Goal: Check status: Check status

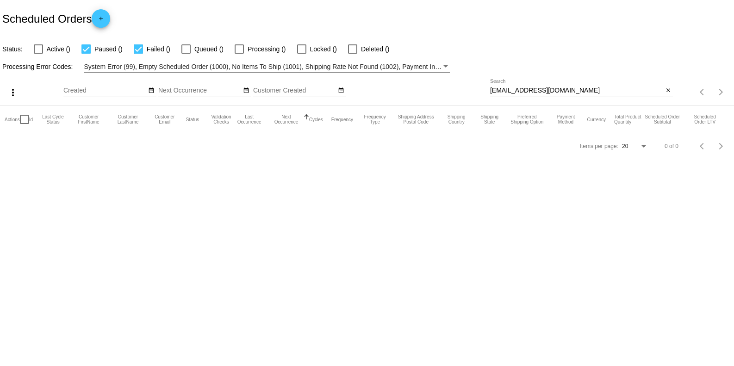
click at [574, 89] on input "[EMAIL_ADDRESS][DOMAIN_NAME]" at bounding box center [576, 90] width 173 height 7
paste input "[EMAIL_ADDRESS][DOMAIN_NAME]"
click at [572, 90] on input "[EMAIL_ADDRESS][DOMAIN_NAME]" at bounding box center [576, 90] width 173 height 7
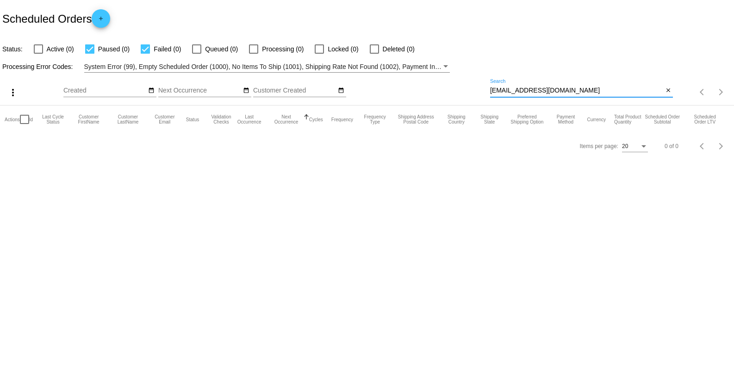
click at [572, 90] on input "[EMAIL_ADDRESS][DOMAIN_NAME]" at bounding box center [576, 90] width 173 height 7
click at [573, 90] on input "[EMAIL_ADDRESS][DOMAIN_NAME]" at bounding box center [576, 90] width 173 height 7
paste input "[PERSON_NAME] nky"
drag, startPoint x: 532, startPoint y: 87, endPoint x: 481, endPoint y: 92, distance: 51.1
click at [481, 92] on div "more_vert Oct Jan Feb Mar [DATE]" at bounding box center [367, 89] width 734 height 33
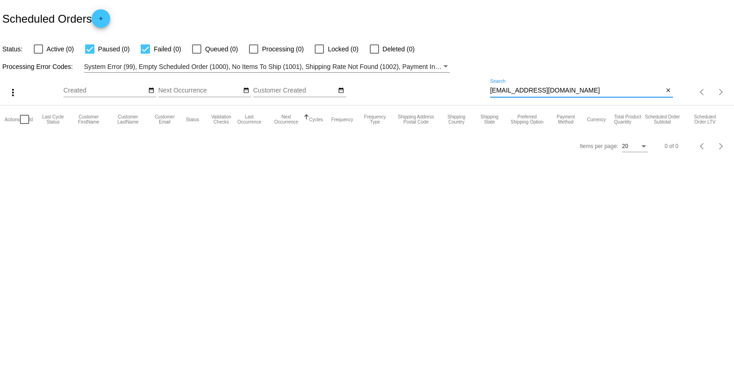
click at [492, 89] on input "[EMAIL_ADDRESS][DOMAIN_NAME]" at bounding box center [576, 90] width 173 height 7
type input "[EMAIL_ADDRESS][DOMAIN_NAME]"
